Goal: Information Seeking & Learning: Understand process/instructions

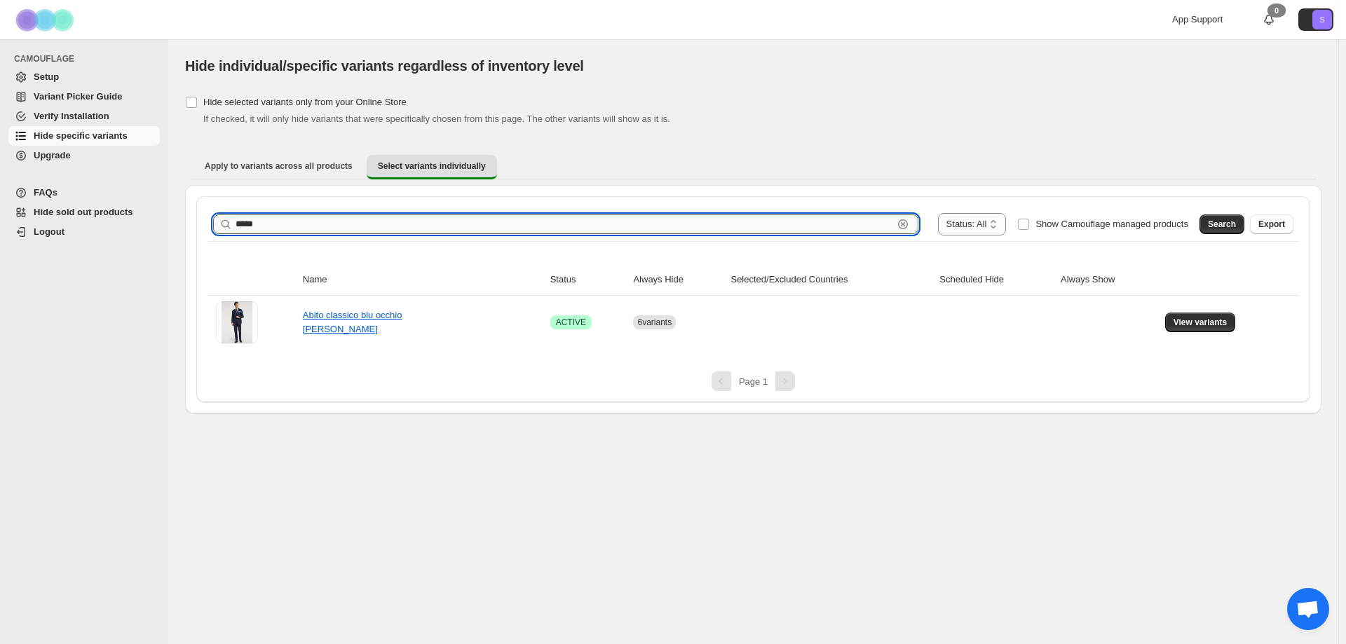
click at [873, 232] on input "*****" at bounding box center [565, 225] width 658 height 20
click at [1193, 315] on button "View variants" at bounding box center [1200, 323] width 71 height 20
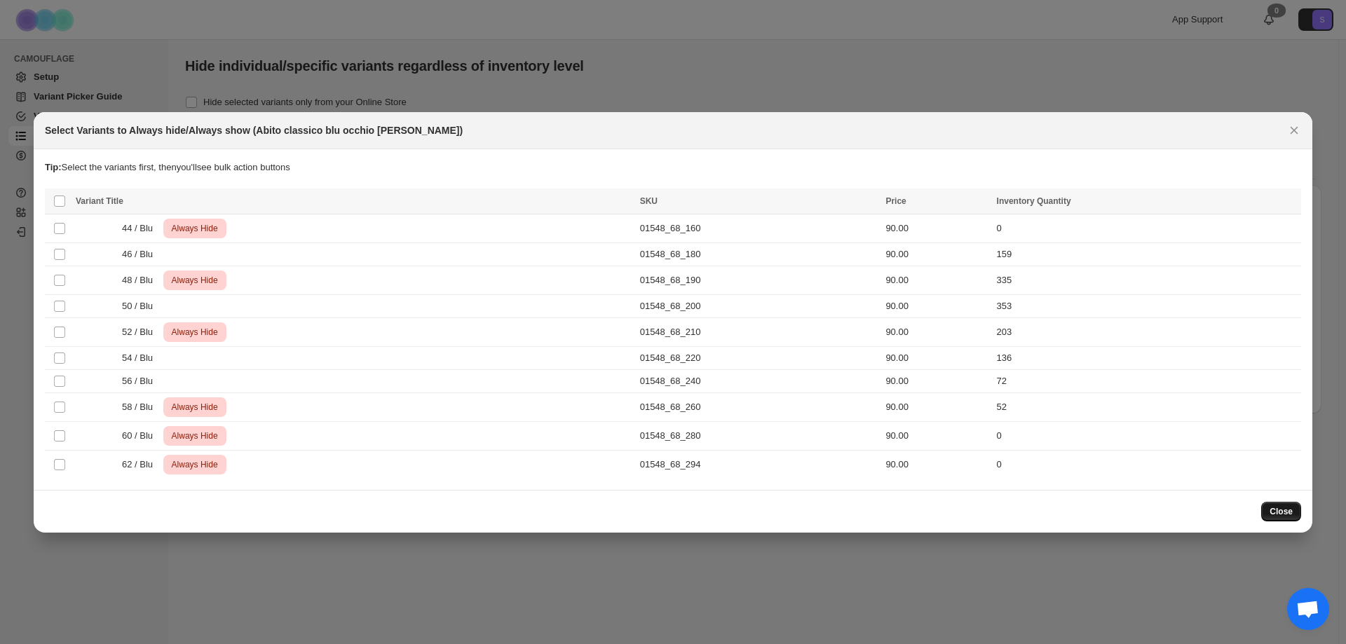
click at [1287, 519] on button "Close" at bounding box center [1282, 512] width 40 height 20
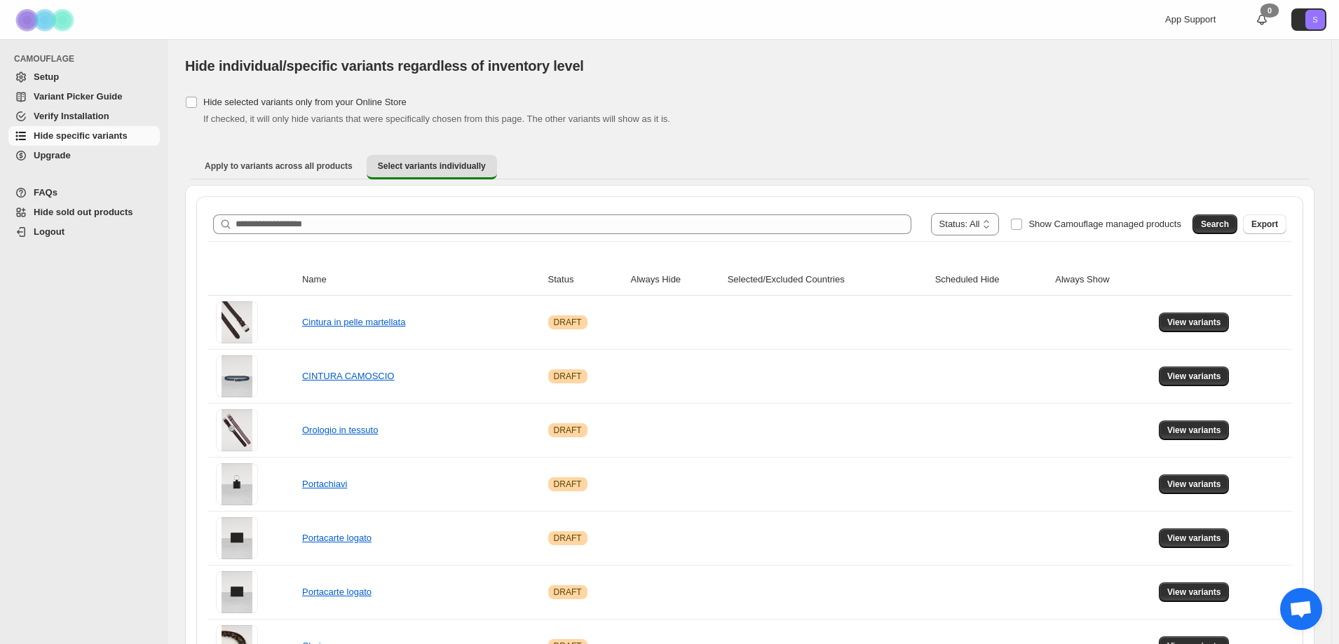
click at [50, 88] on link "Variant Picker Guide" at bounding box center [83, 97] width 151 height 20
